Goal: Task Accomplishment & Management: Complete application form

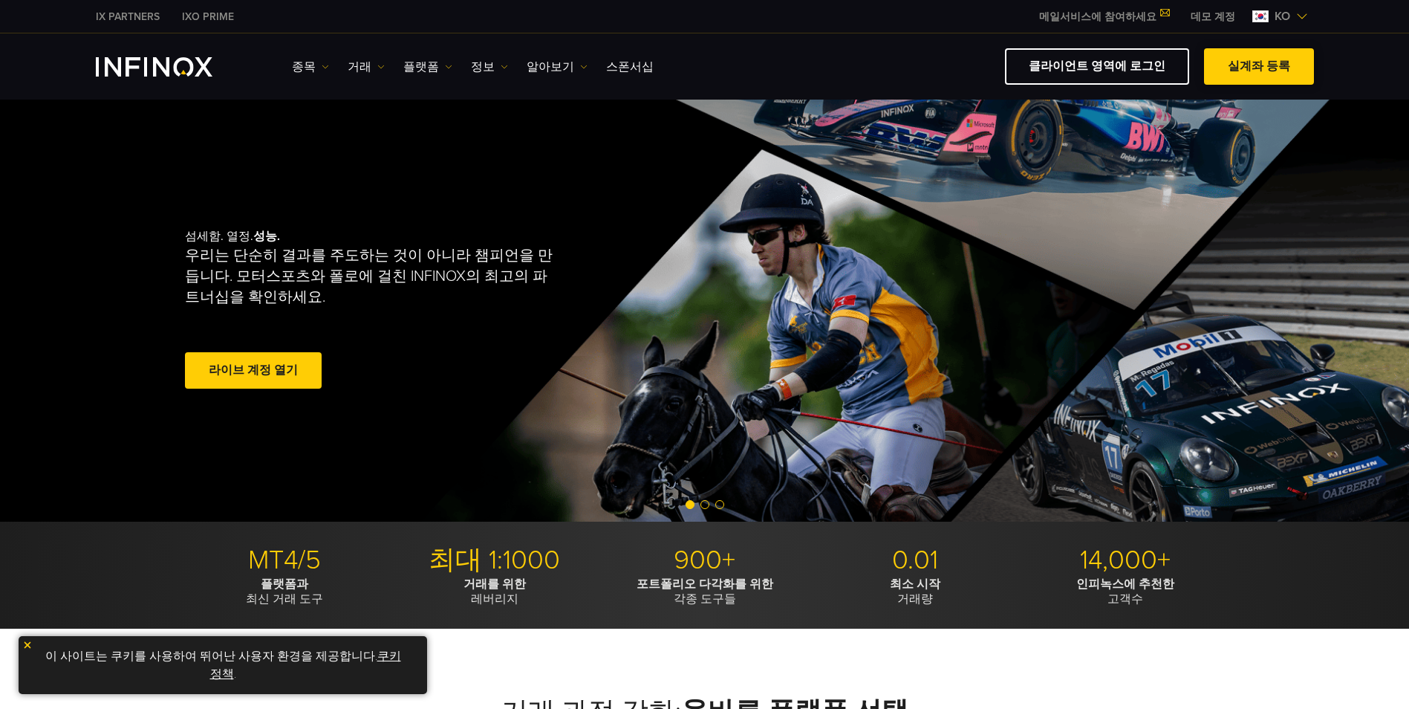
click at [1265, 79] on link "실계좌 등록" at bounding box center [1259, 66] width 110 height 36
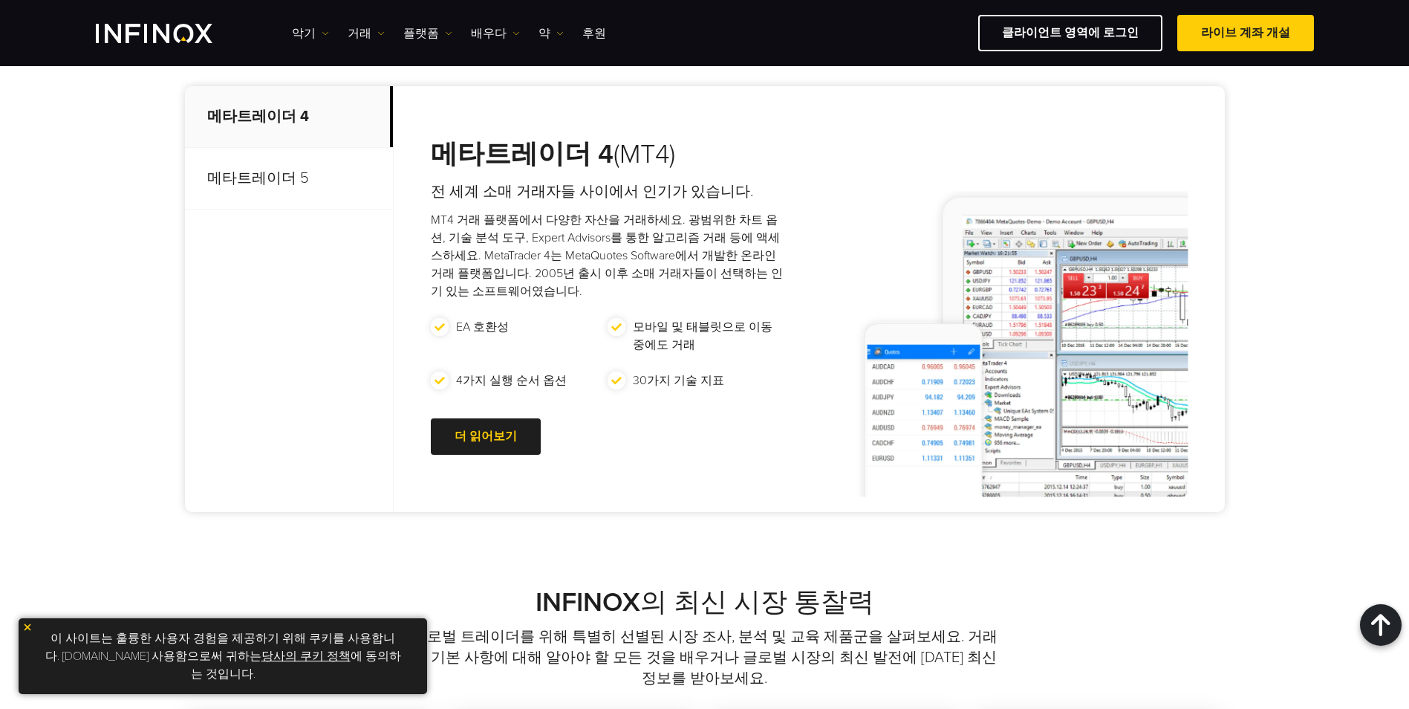
scroll to position [520, 0]
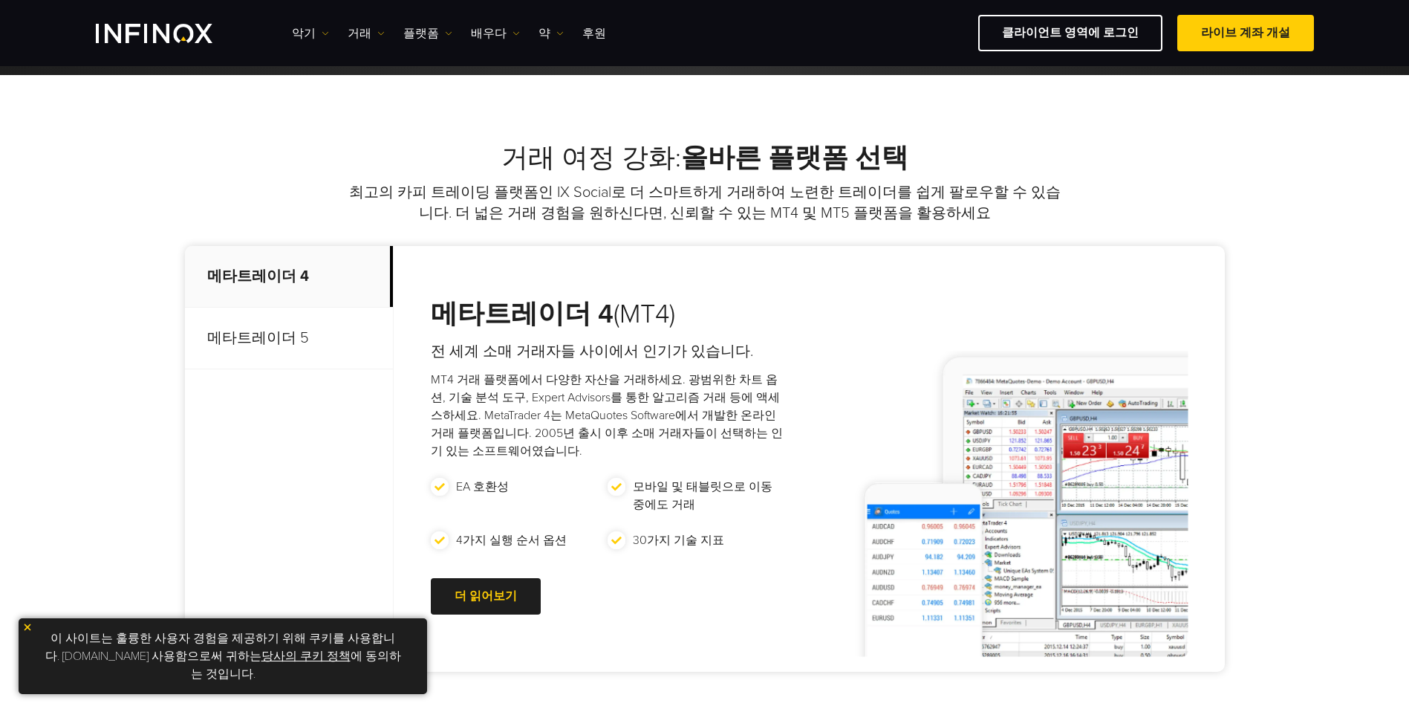
click at [269, 339] on p "메타트레이더 5" at bounding box center [289, 339] width 208 height 62
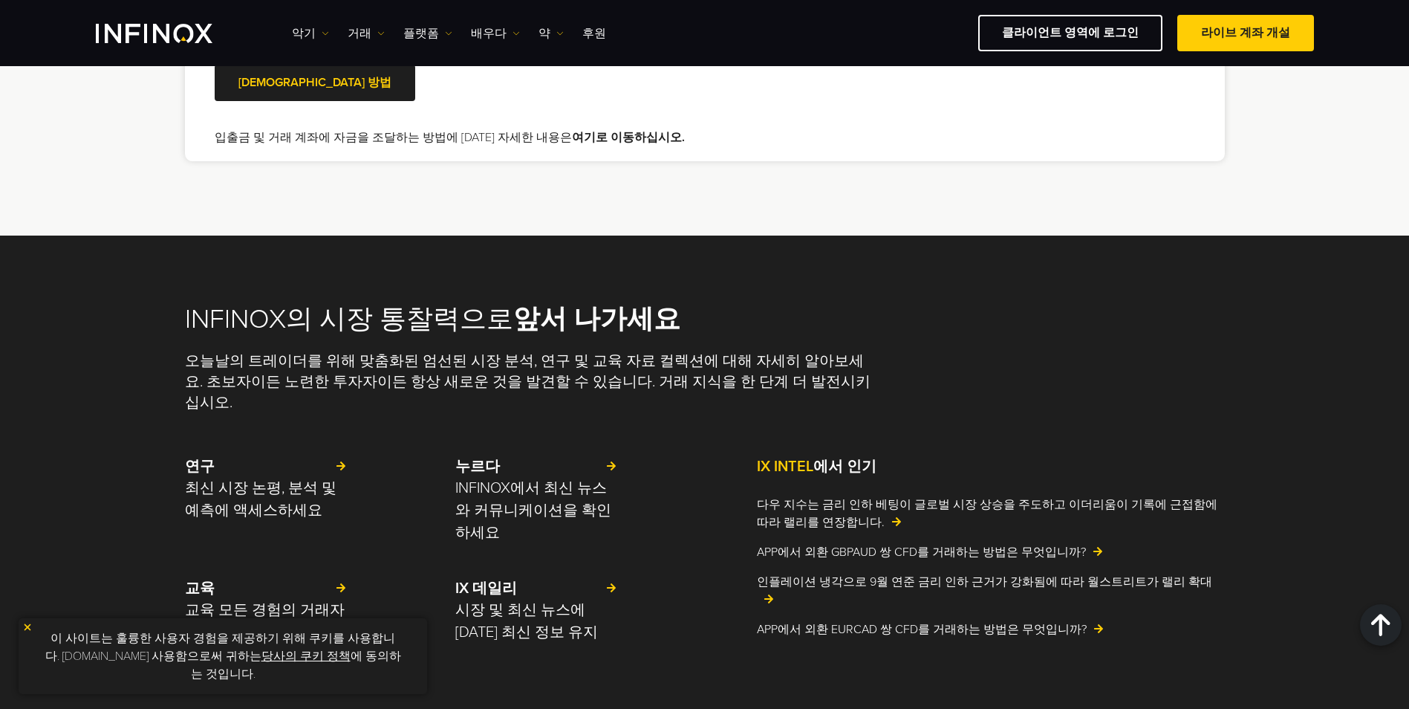
scroll to position [3120, 0]
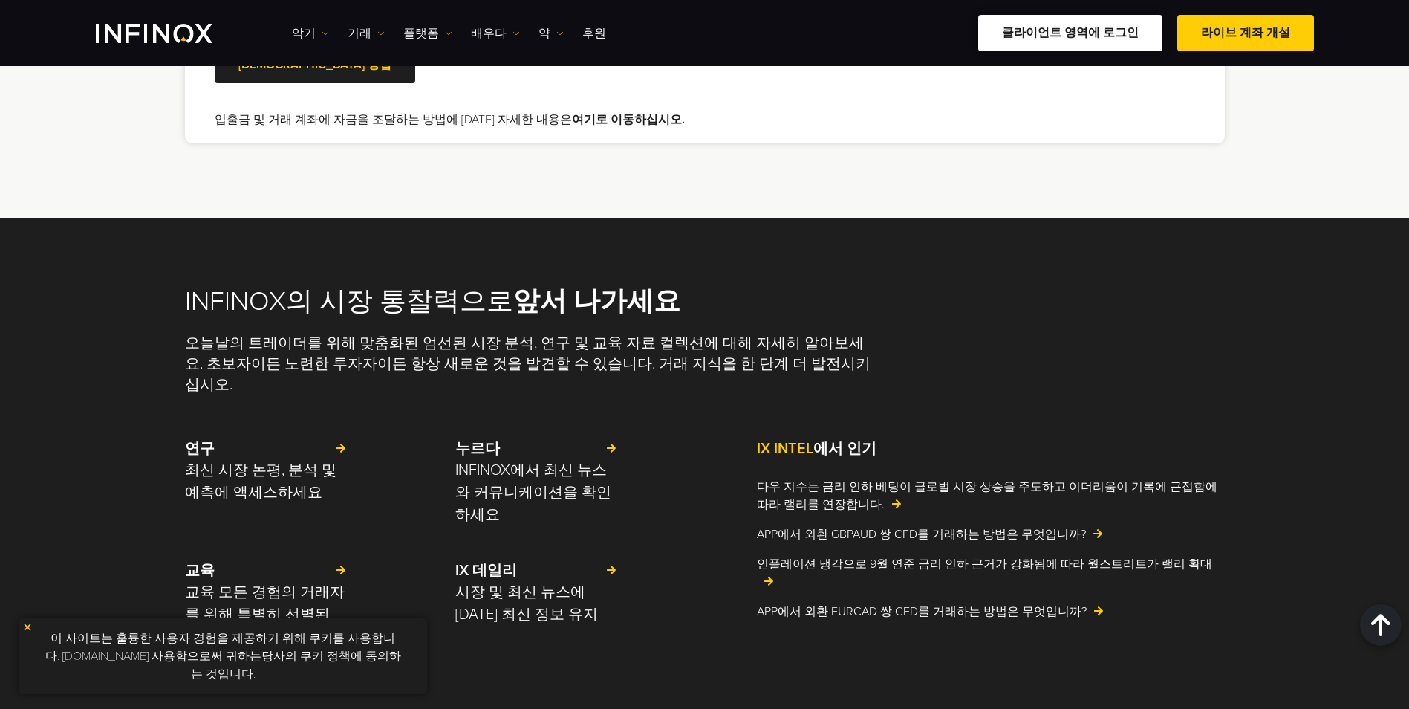
click at [1033, 39] on link "클라이언트 영역에 로그인" at bounding box center [1070, 33] width 184 height 36
